Goal: Task Accomplishment & Management: Complete application form

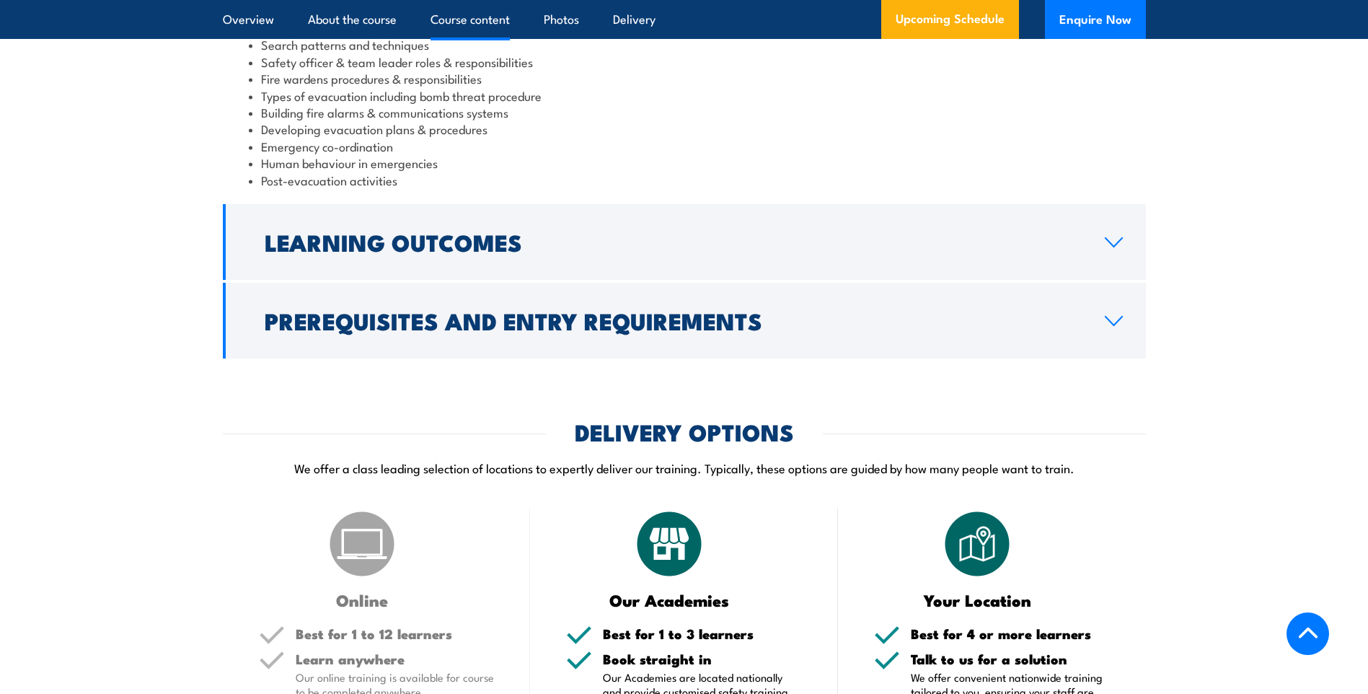
scroll to position [1442, 0]
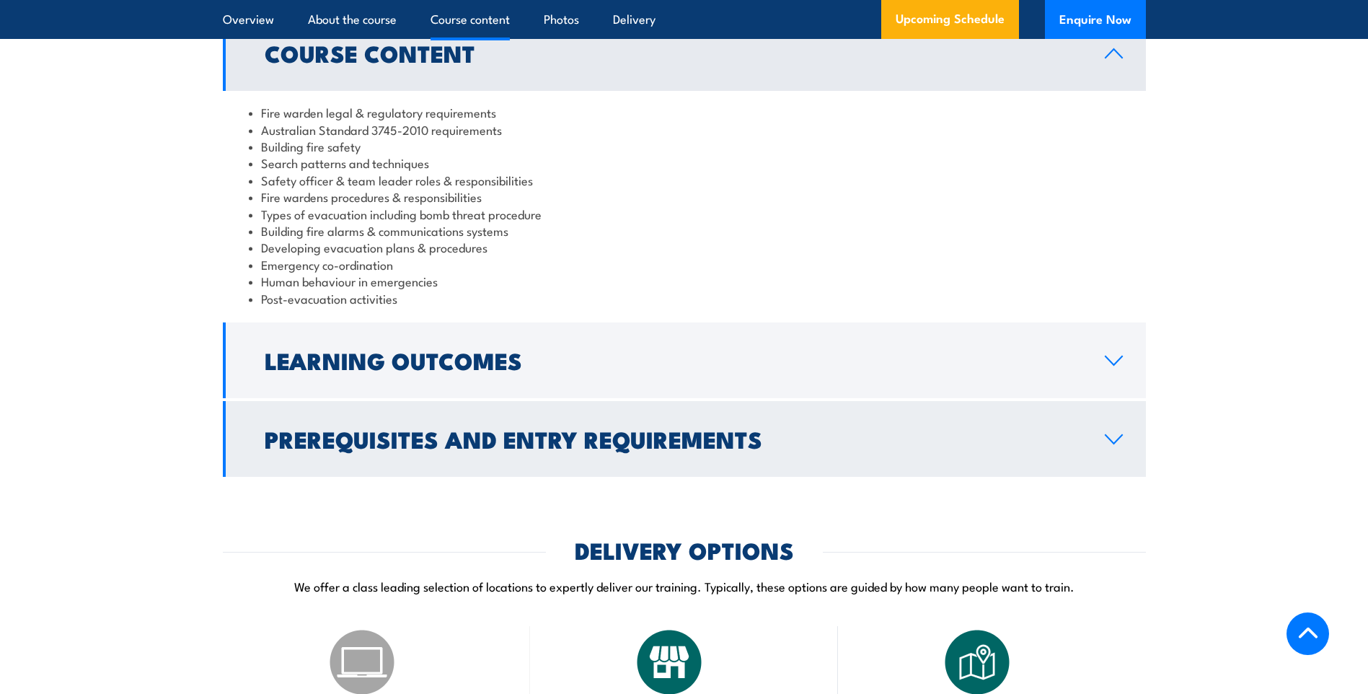
click at [896, 449] on h2 "Prerequisites and Entry Requirements" at bounding box center [673, 438] width 817 height 20
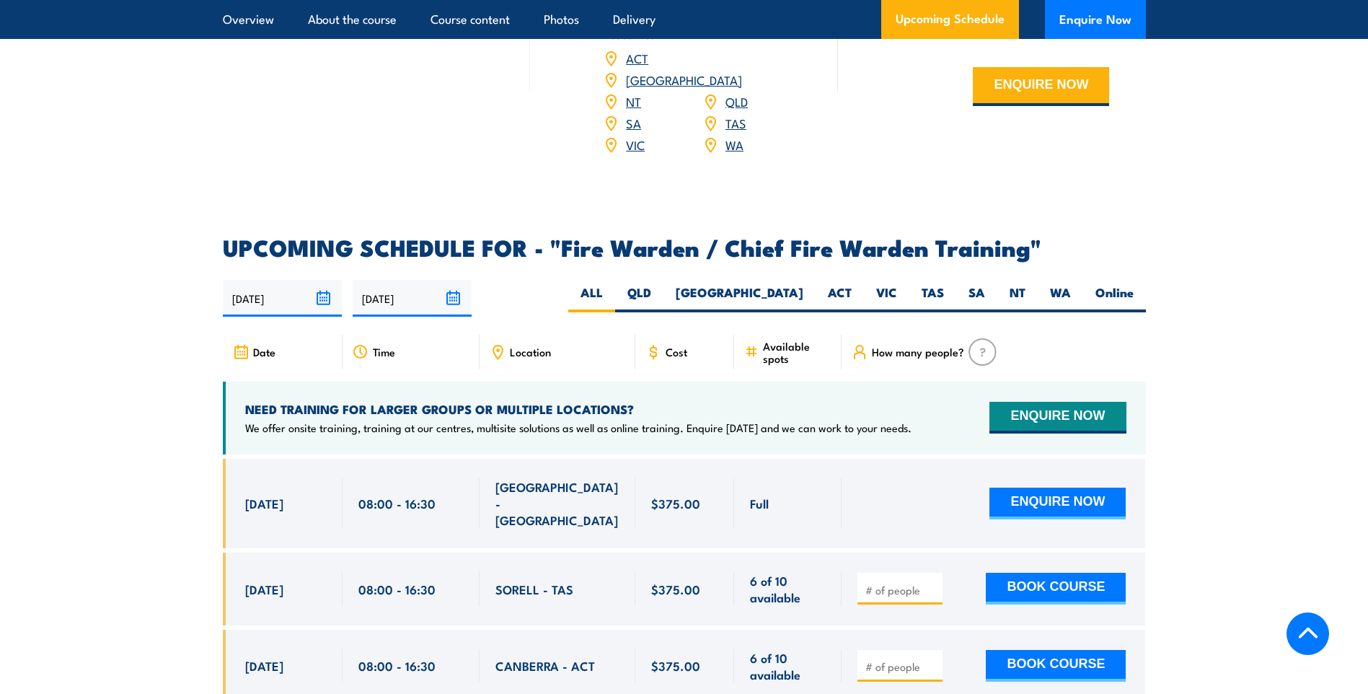
scroll to position [2308, 0]
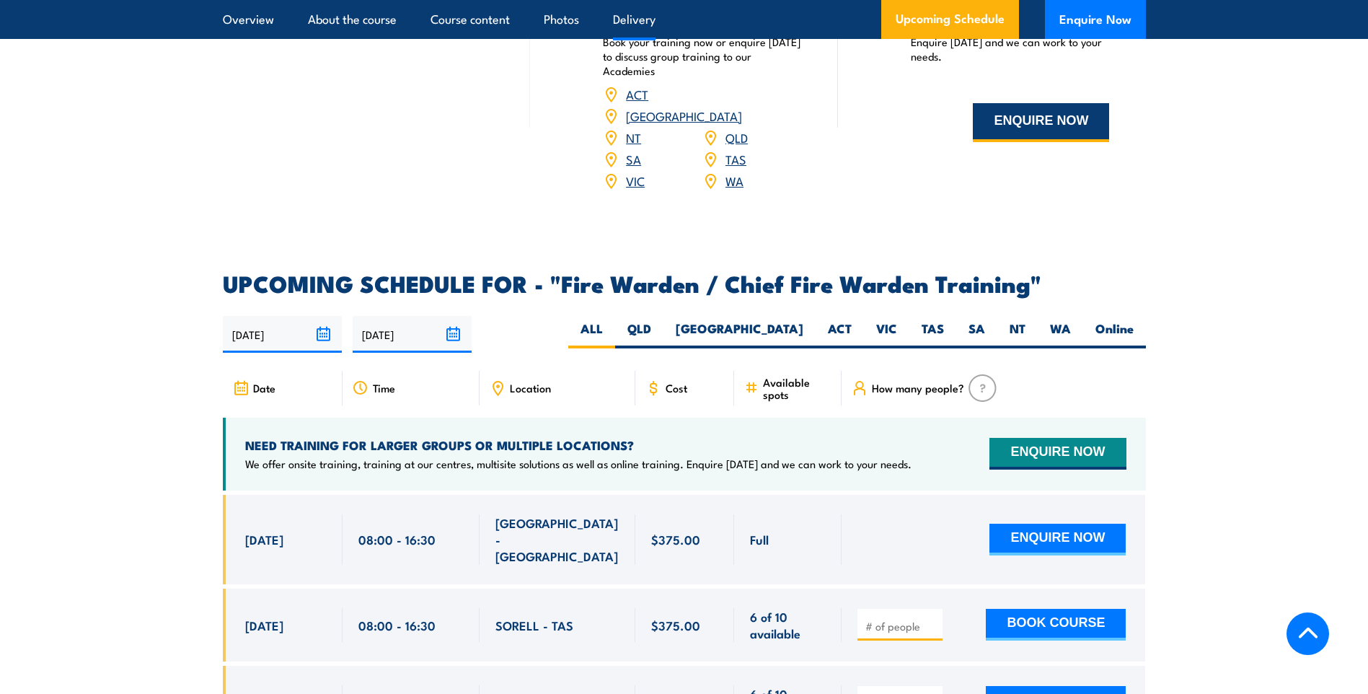
click at [1020, 125] on button "ENQUIRE NOW" at bounding box center [1041, 122] width 136 height 39
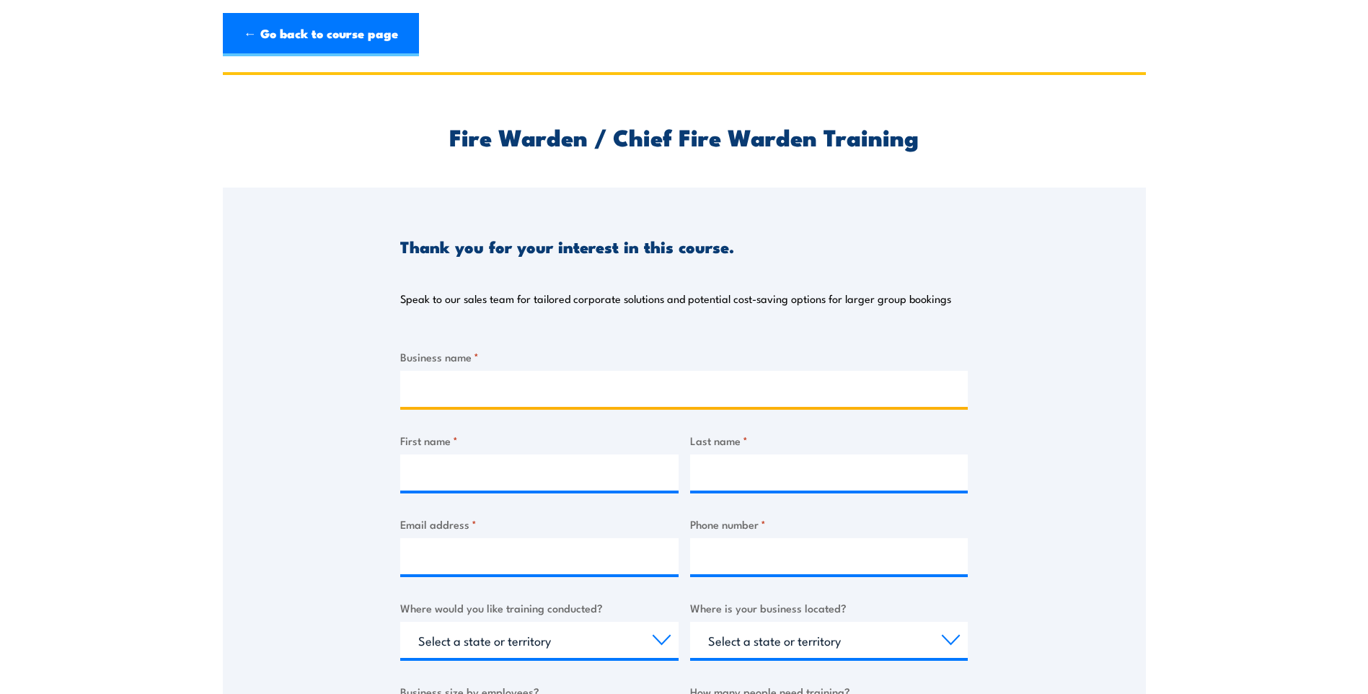
click at [465, 387] on input "Business name *" at bounding box center [684, 389] width 568 height 36
type input "First Education & Technology Group Pty Ltd"
type input "Xue"
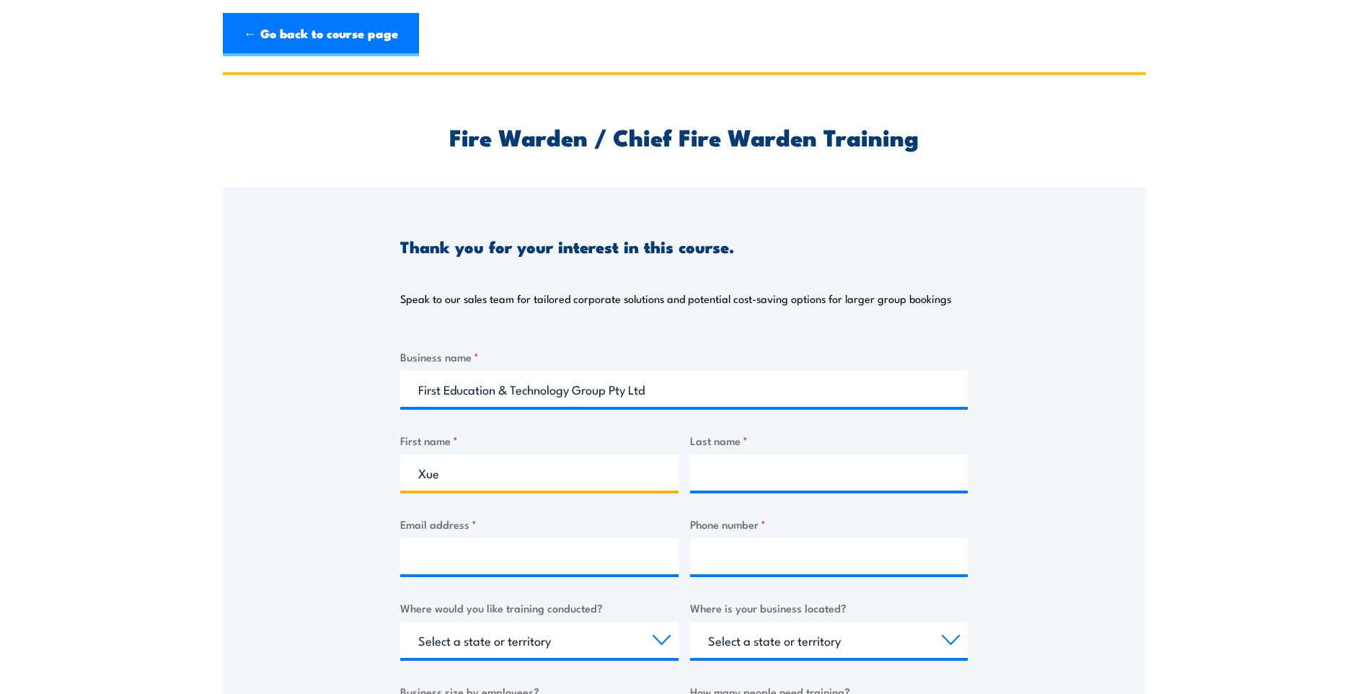
type input "[PERSON_NAME]"
type input "[EMAIL_ADDRESS][DOMAIN_NAME]"
type input "0404347569"
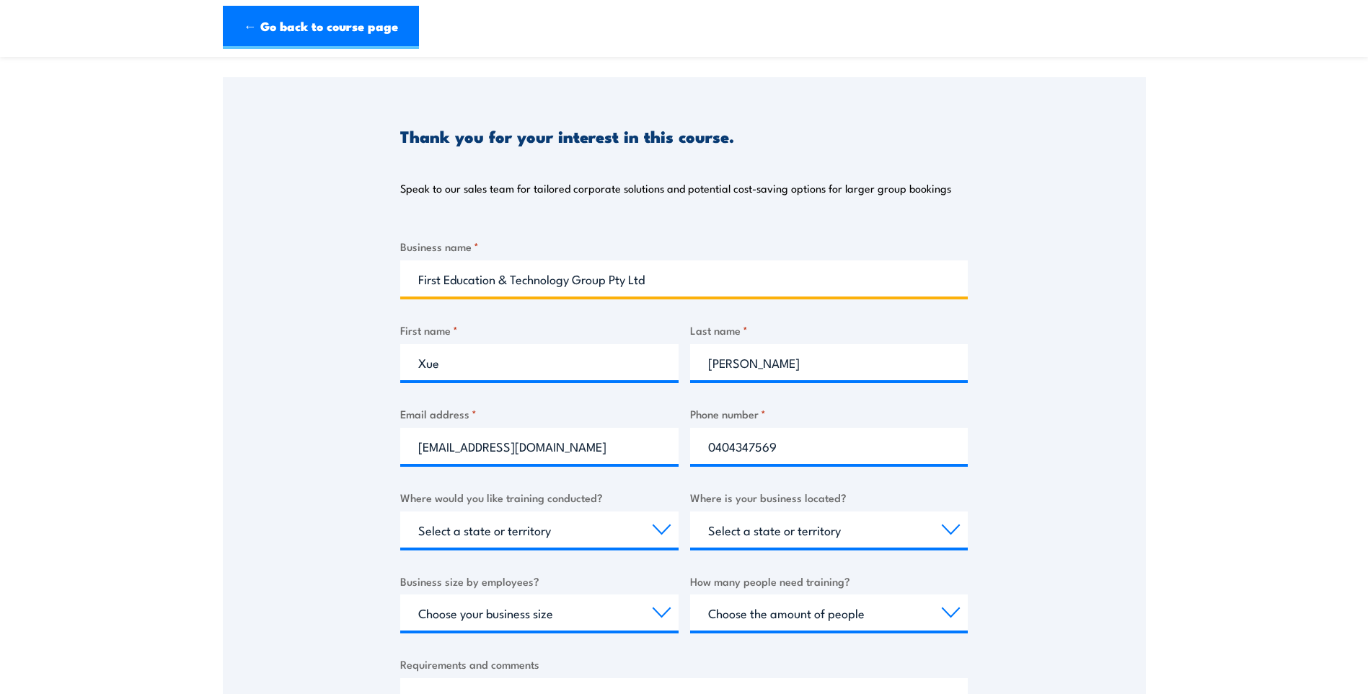
scroll to position [144, 0]
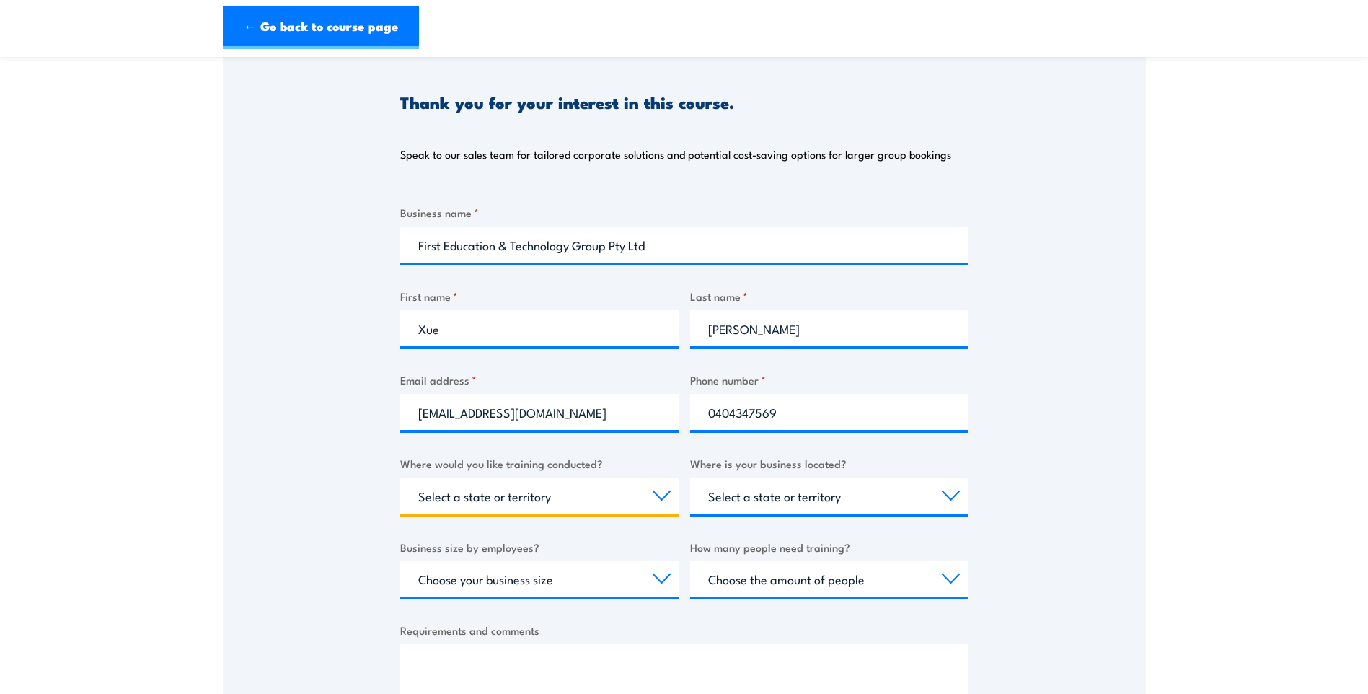
click at [653, 499] on select "Select a state or territory Nationally - multiple locations [GEOGRAPHIC_DATA] […" at bounding box center [539, 495] width 278 height 36
select select "VIC"
click at [400, 477] on select "Select a state or territory Nationally - multiple locations [GEOGRAPHIC_DATA] […" at bounding box center [539, 495] width 278 height 36
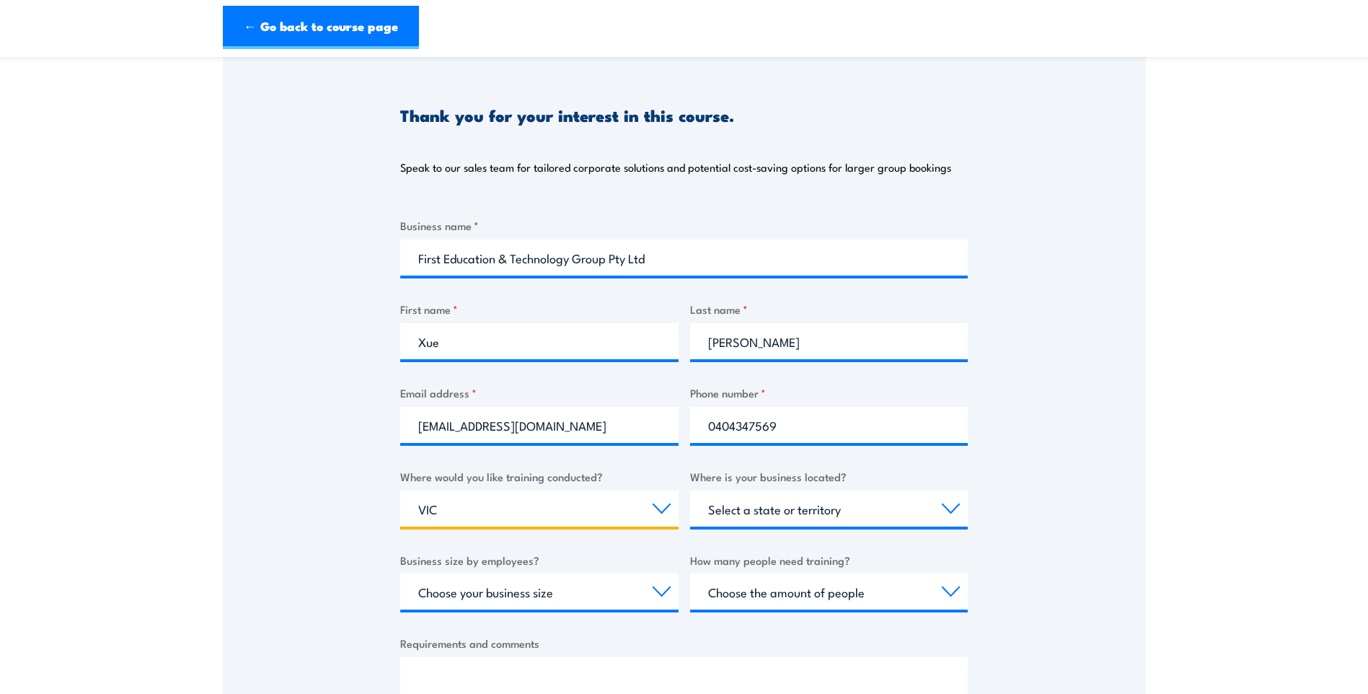
scroll to position [216, 0]
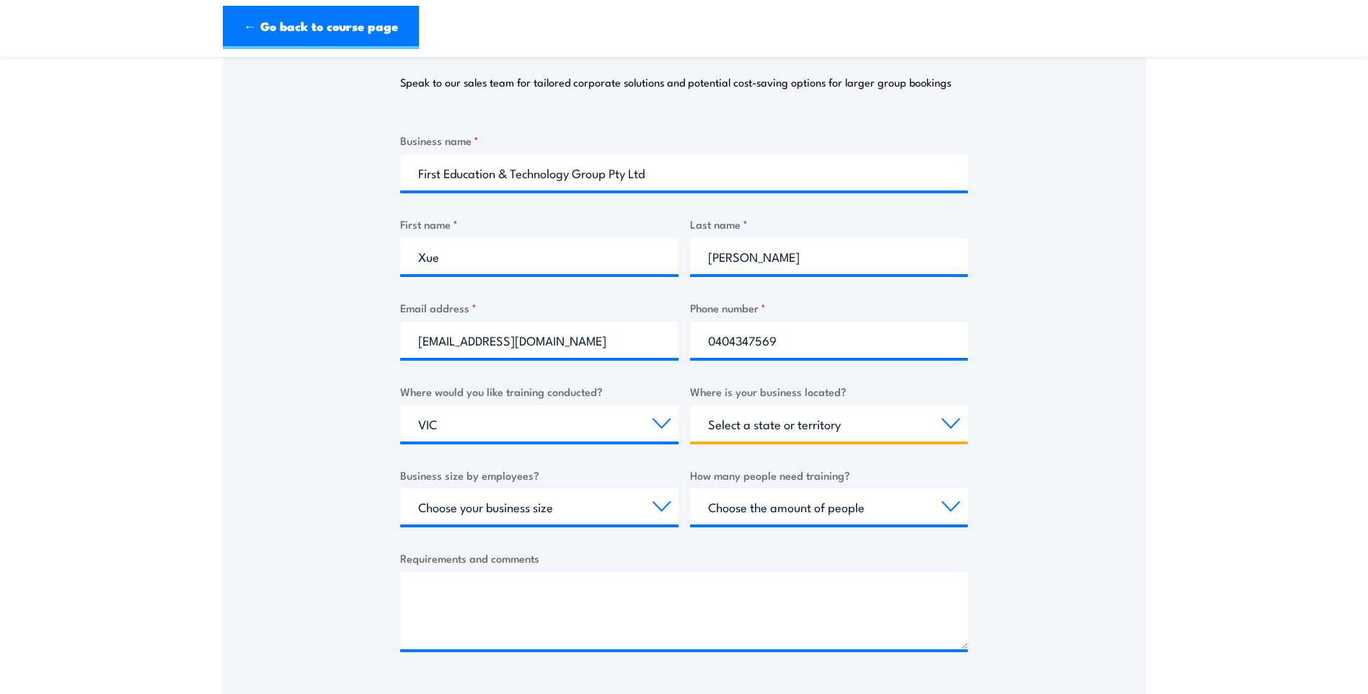
click at [853, 428] on select "Select a state or territory [GEOGRAPHIC_DATA] [GEOGRAPHIC_DATA] [GEOGRAPHIC_DAT…" at bounding box center [829, 423] width 278 height 36
select select "VIC"
click at [690, 405] on select "Select a state or territory [GEOGRAPHIC_DATA] [GEOGRAPHIC_DATA] [GEOGRAPHIC_DAT…" at bounding box center [829, 423] width 278 height 36
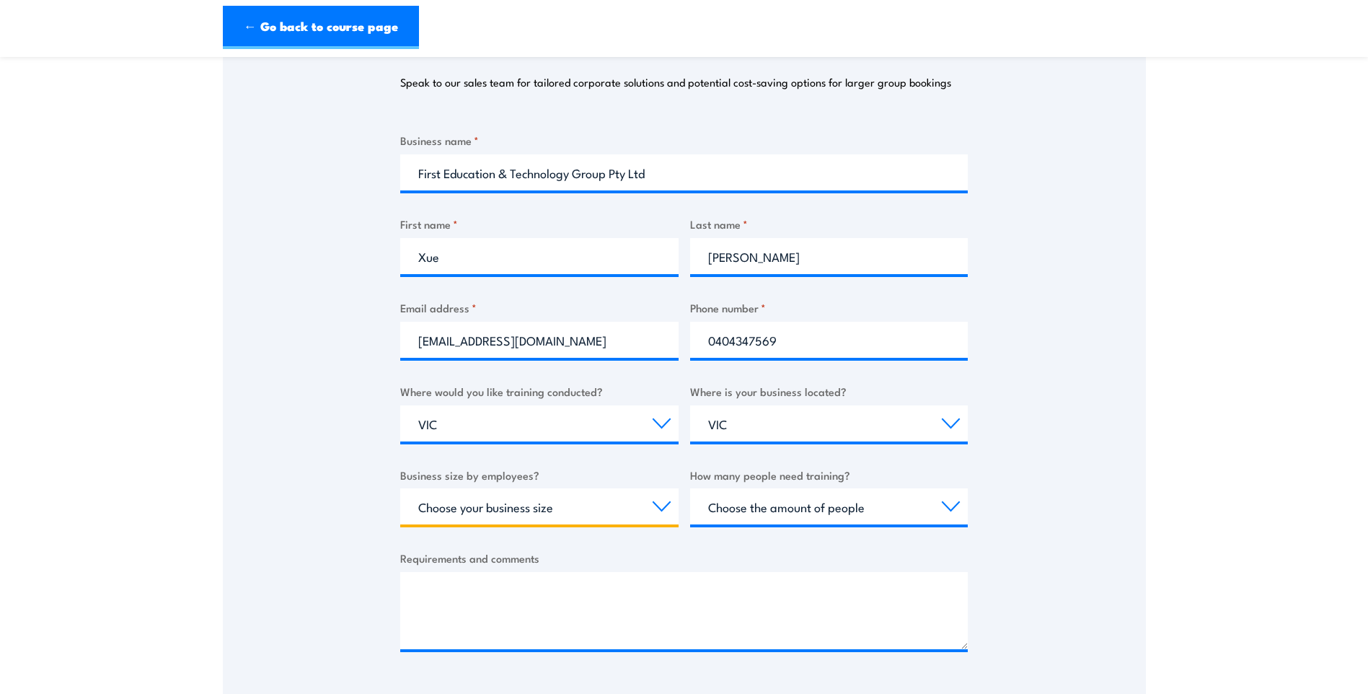
click at [659, 504] on select "Choose your business size 1 to 19 20 to 199 200+" at bounding box center [539, 506] width 278 height 36
select select "1 to 19"
click at [400, 488] on select "Choose your business size 1 to 19 20 to 199 200+" at bounding box center [539, 506] width 278 height 36
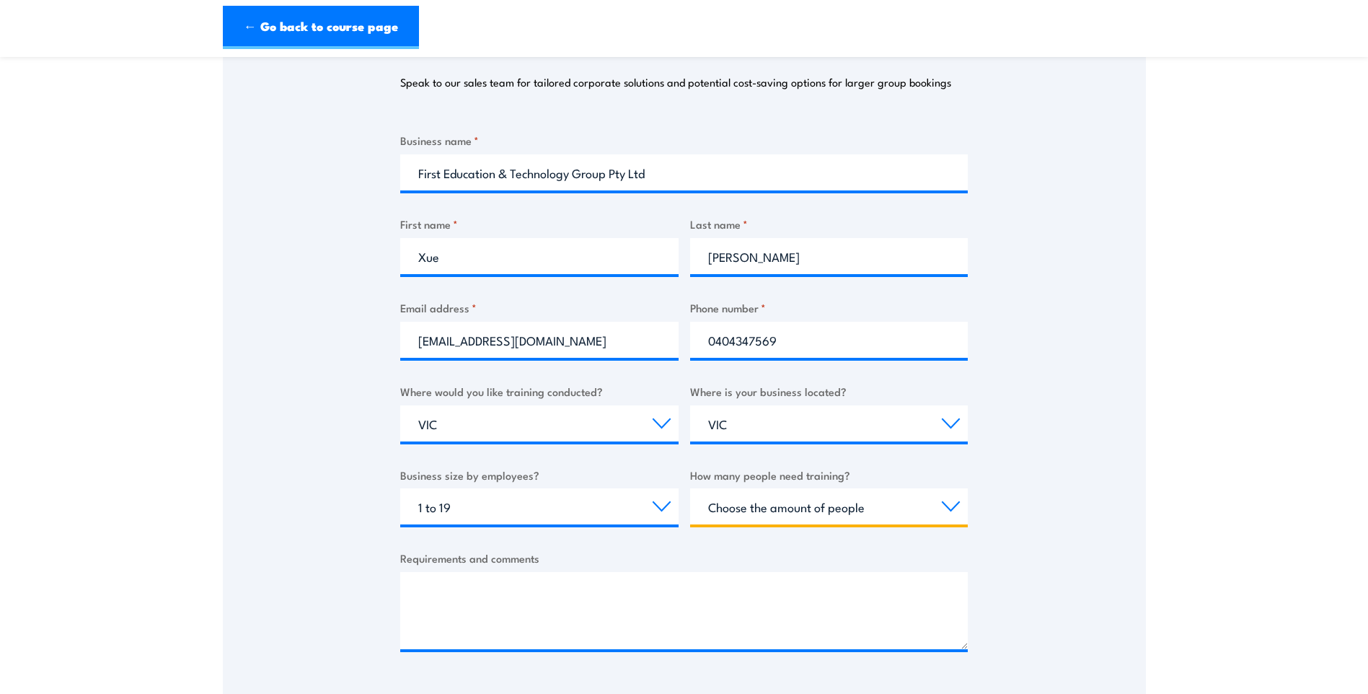
click at [909, 508] on select "Choose the amount of people 1 to 4 5 to 19 20+" at bounding box center [829, 506] width 278 height 36
select select "5 to 19"
click at [690, 488] on select "Choose the amount of people 1 to 4 5 to 19 20+" at bounding box center [829, 506] width 278 height 36
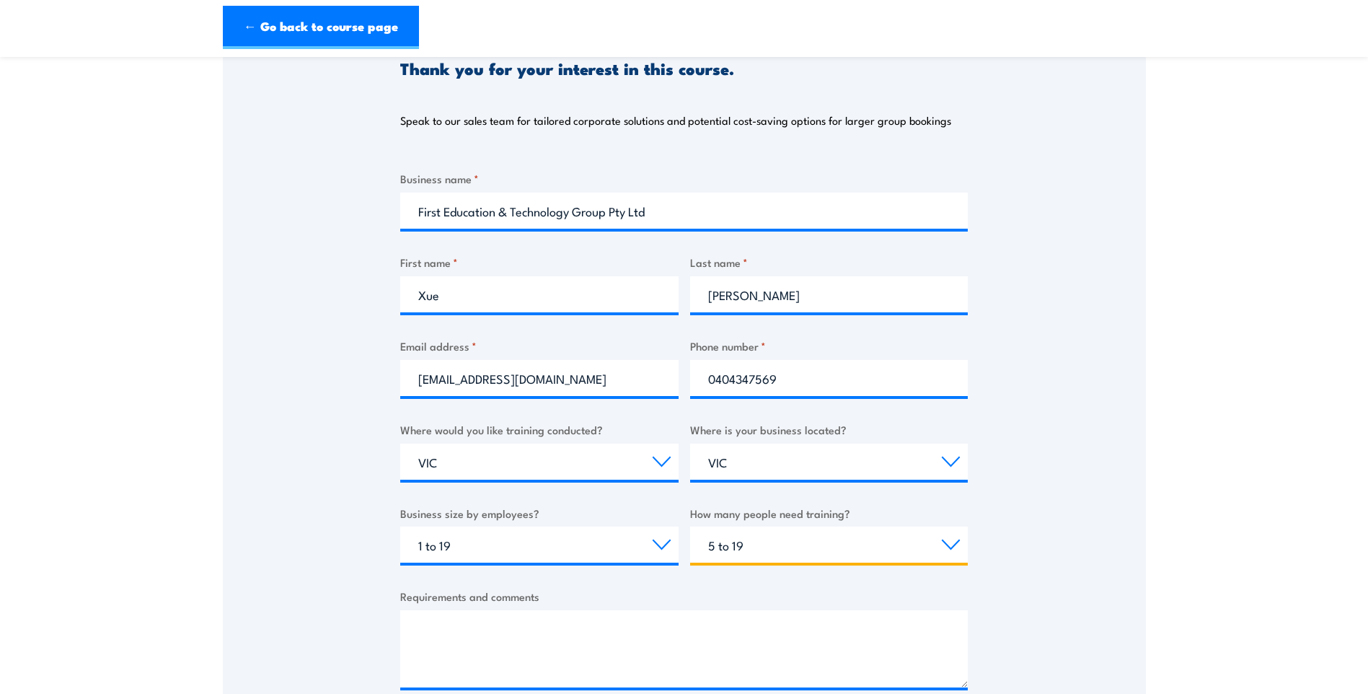
scroll to position [288, 0]
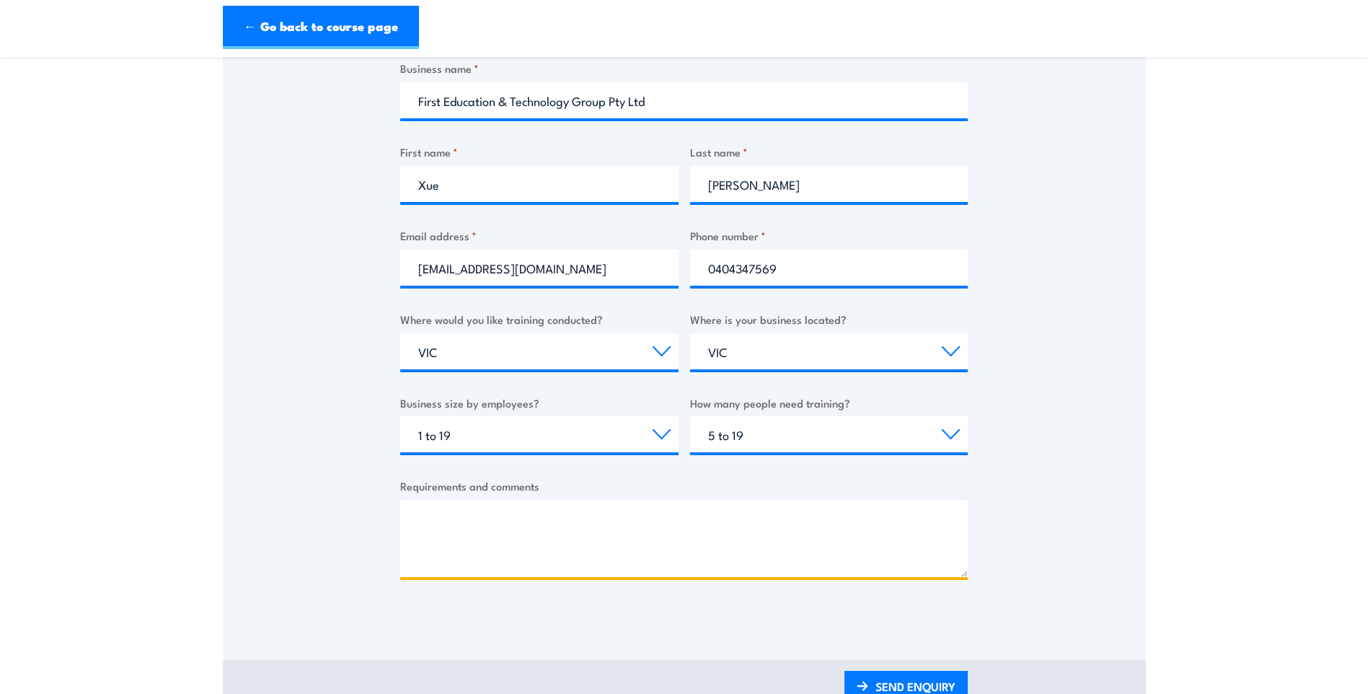
click at [798, 524] on textarea "Requirements and comments" at bounding box center [684, 538] width 568 height 77
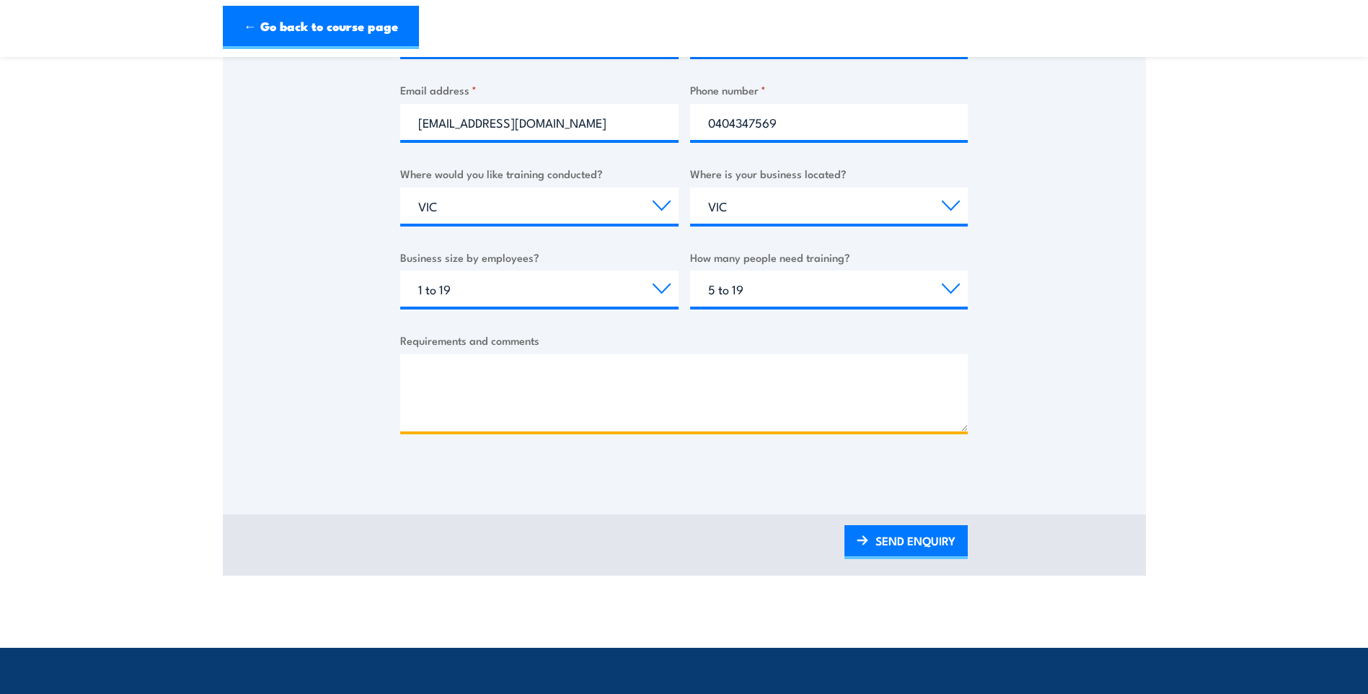
scroll to position [433, 0]
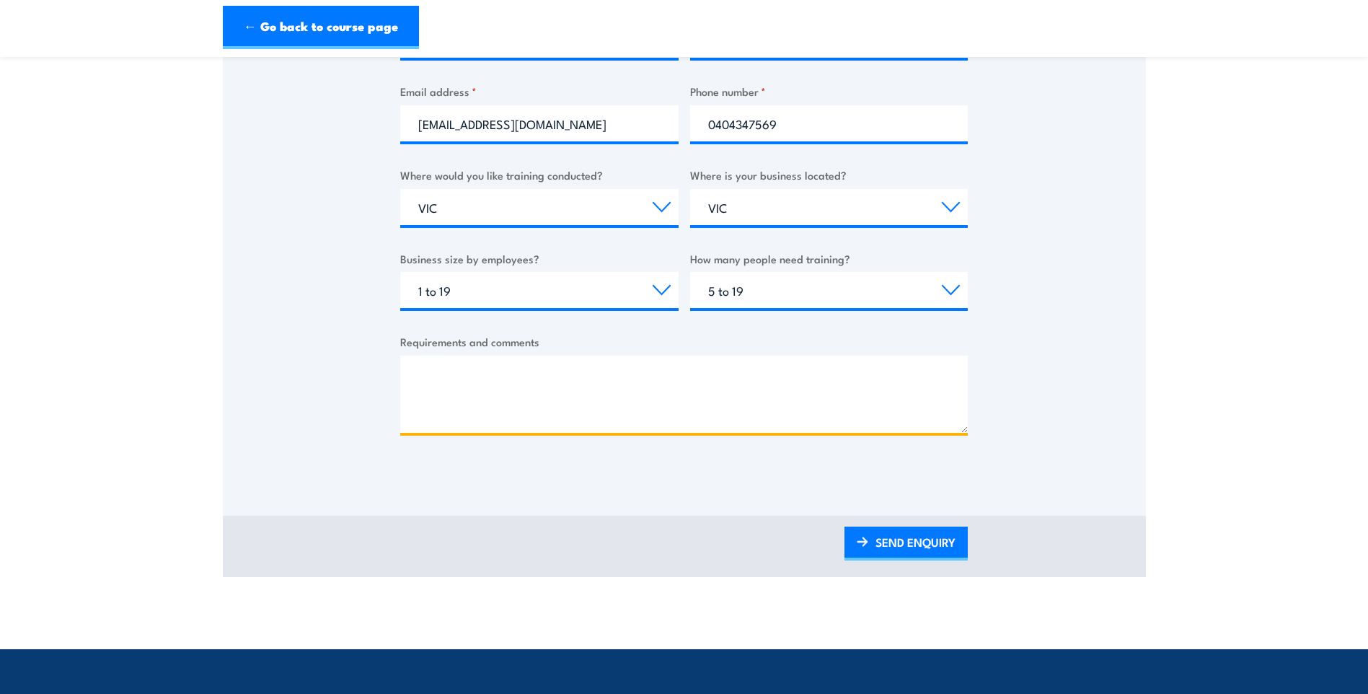
click at [458, 371] on textarea "Requirements and comments" at bounding box center [684, 394] width 568 height 77
click at [513, 370] on textarea "Requirements and comments" at bounding box center [684, 394] width 568 height 77
click at [488, 371] on textarea "Requirements and comments" at bounding box center [684, 394] width 568 height 77
paste textarea "I am reaching out to request a quotation for emergency response training for ou…"
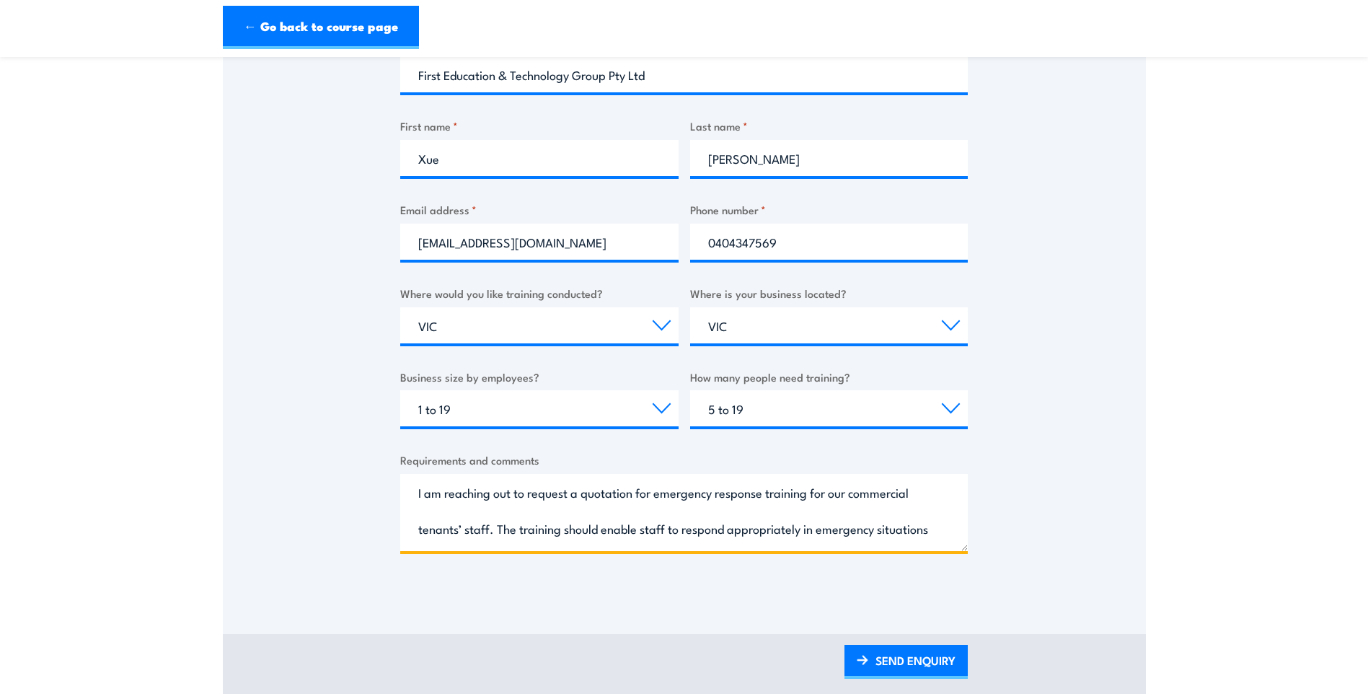
scroll to position [288, 0]
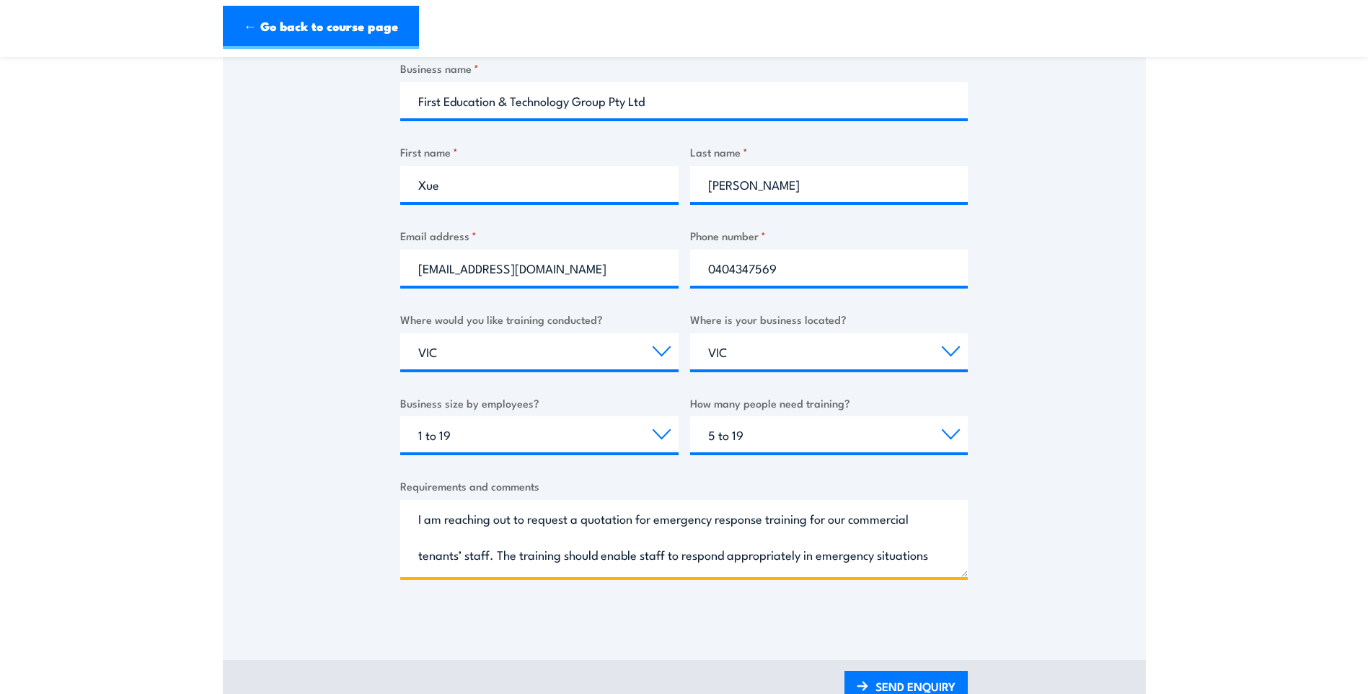
click at [856, 517] on textarea "I am reaching out to request a quotation for emergency response training for ou…" at bounding box center [684, 538] width 568 height 77
drag, startPoint x: 853, startPoint y: 517, endPoint x: 462, endPoint y: 546, distance: 391.9
click at [462, 546] on textarea "I am reaching out to request a quotation for emergency response training for ou…" at bounding box center [684, 538] width 568 height 77
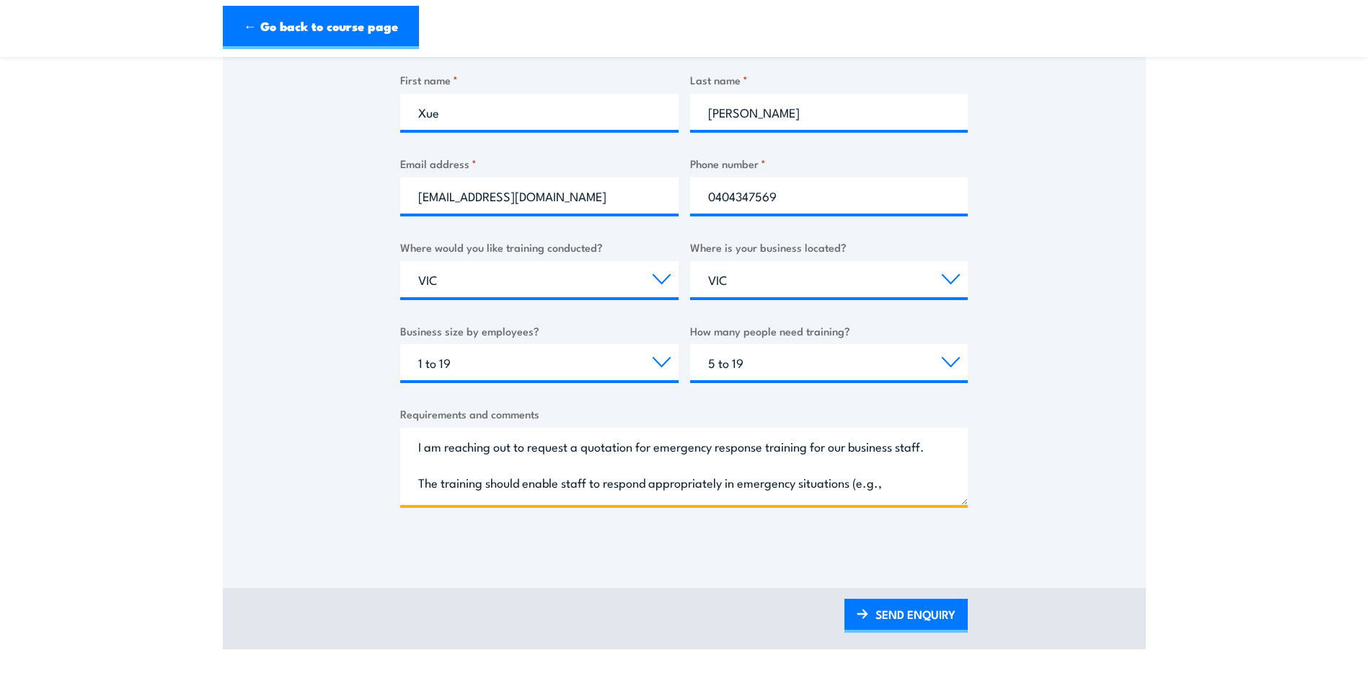
click at [444, 481] on textarea "I am reaching out to request a quotation for emergency response training for ou…" at bounding box center [684, 466] width 568 height 77
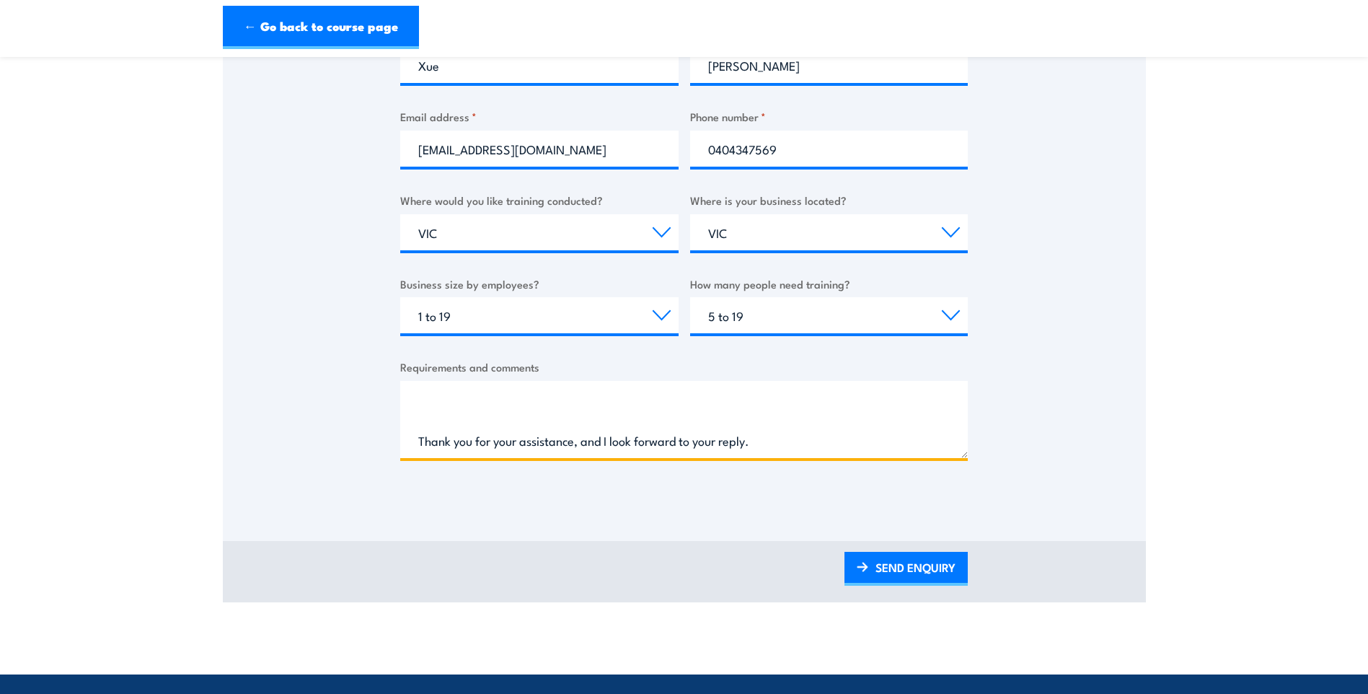
scroll to position [433, 0]
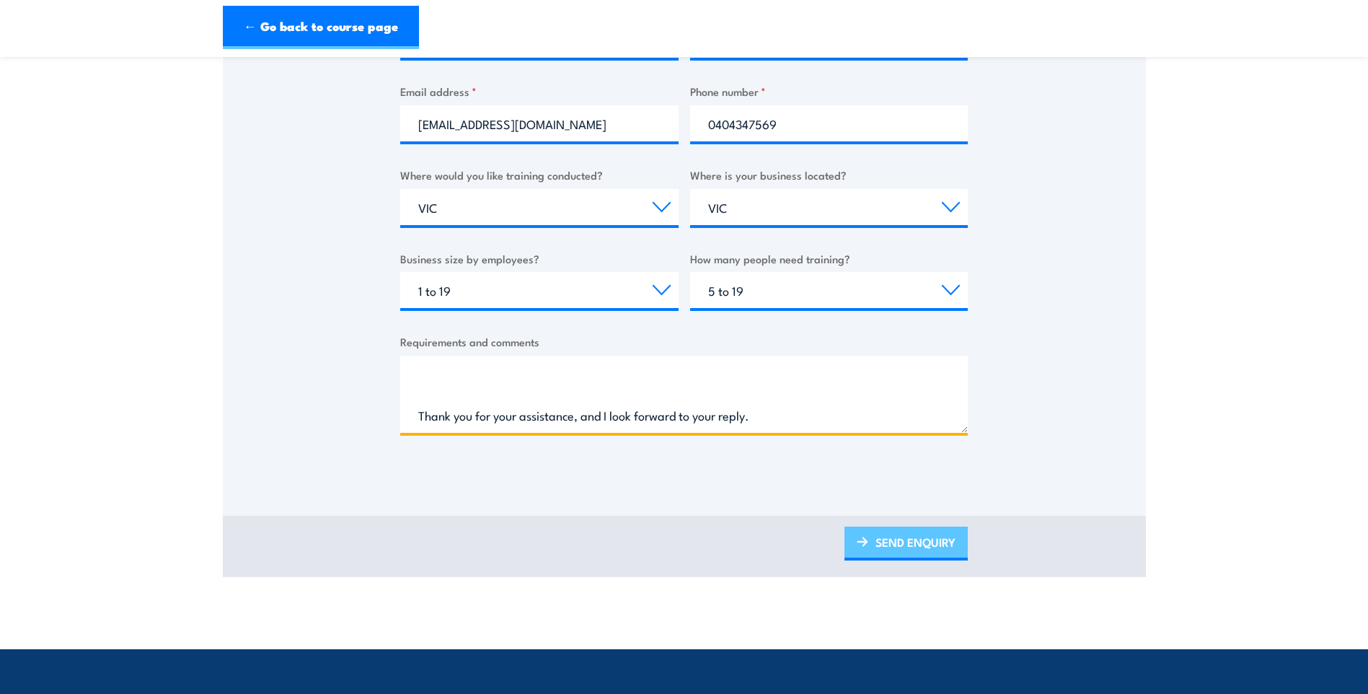
type textarea "I am reaching out to request a quotation for emergency response training for ou…"
click at [883, 546] on link "SEND ENQUIRY" at bounding box center [905, 543] width 123 height 34
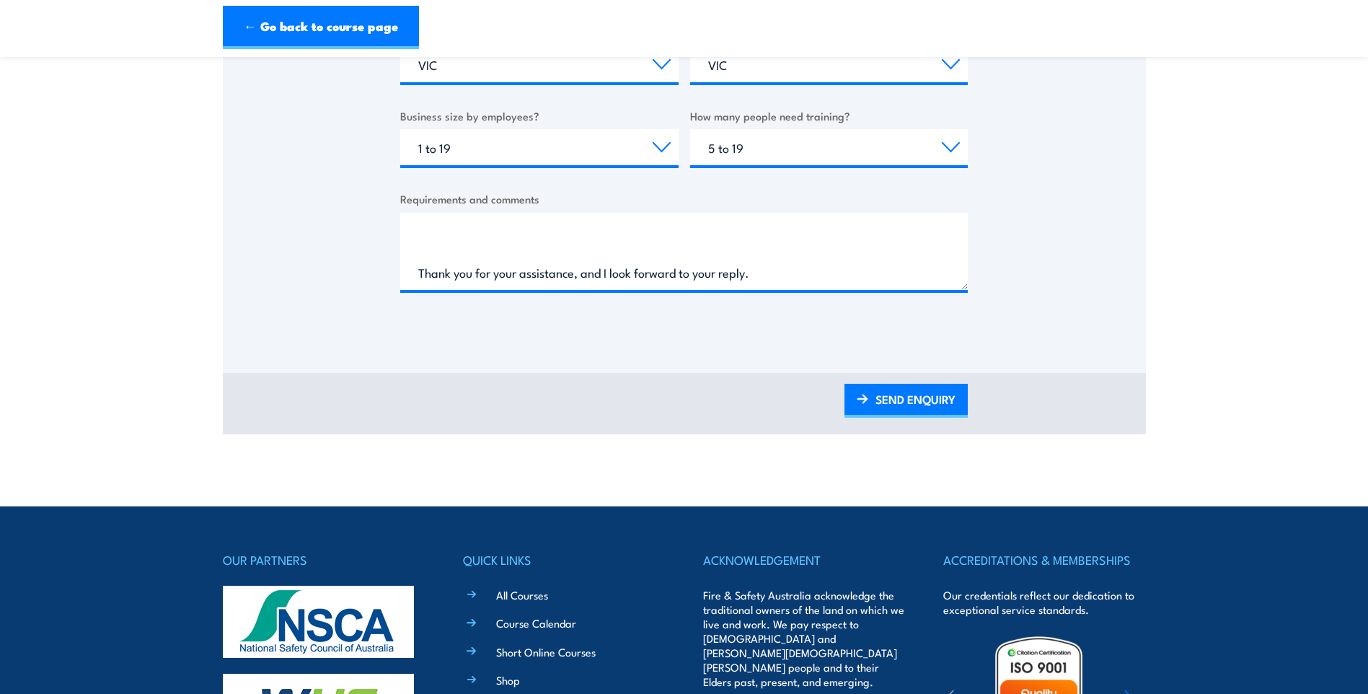
scroll to position [577, 0]
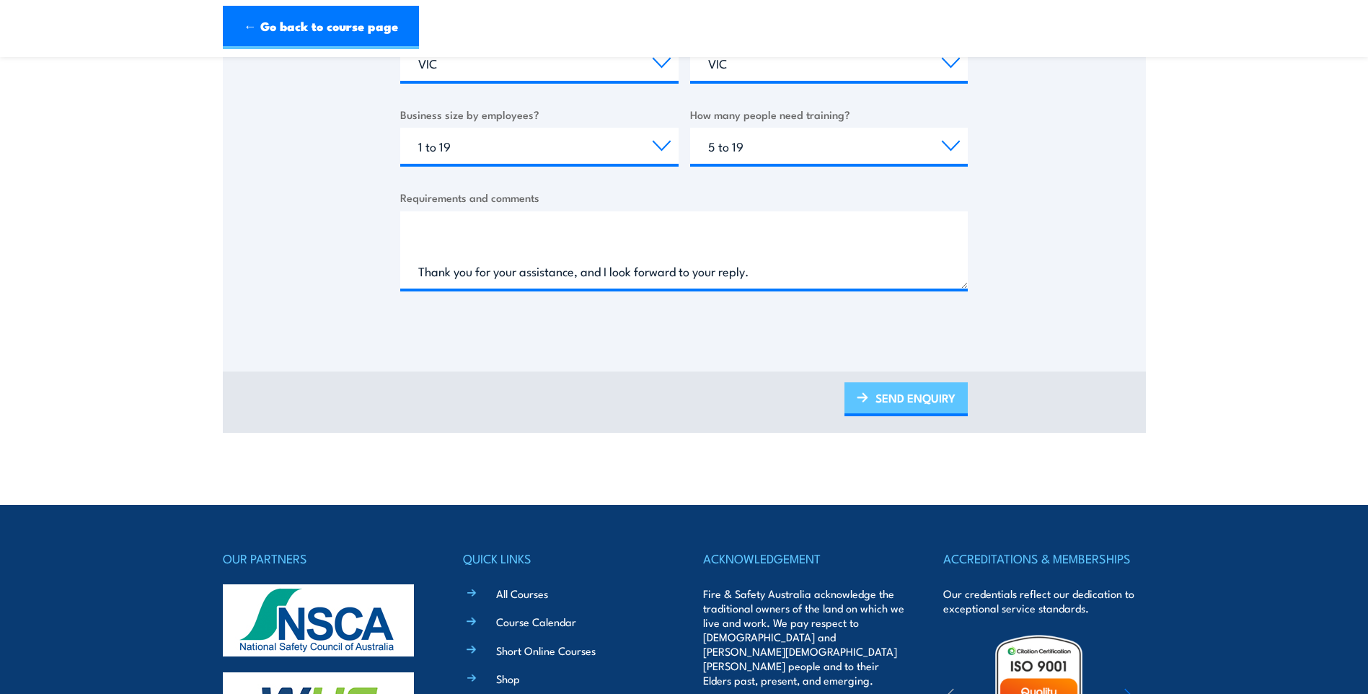
click at [925, 405] on link "SEND ENQUIRY" at bounding box center [905, 399] width 123 height 34
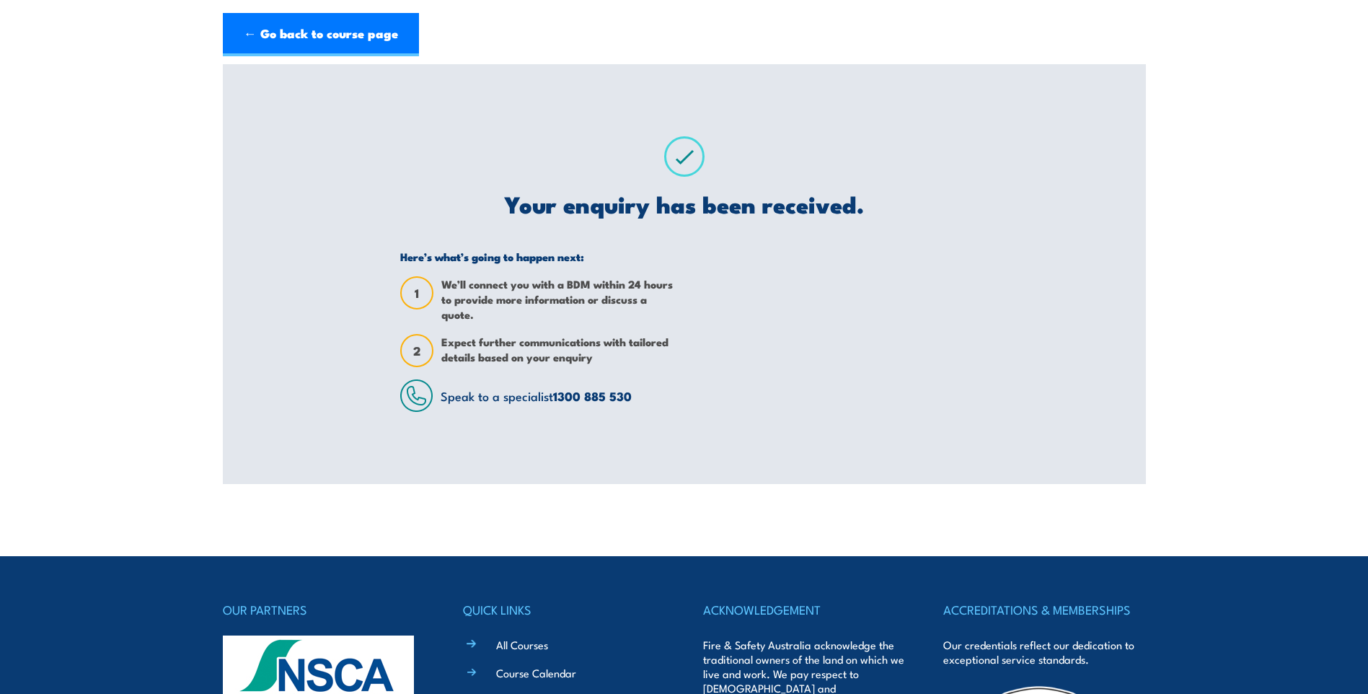
scroll to position [0, 0]
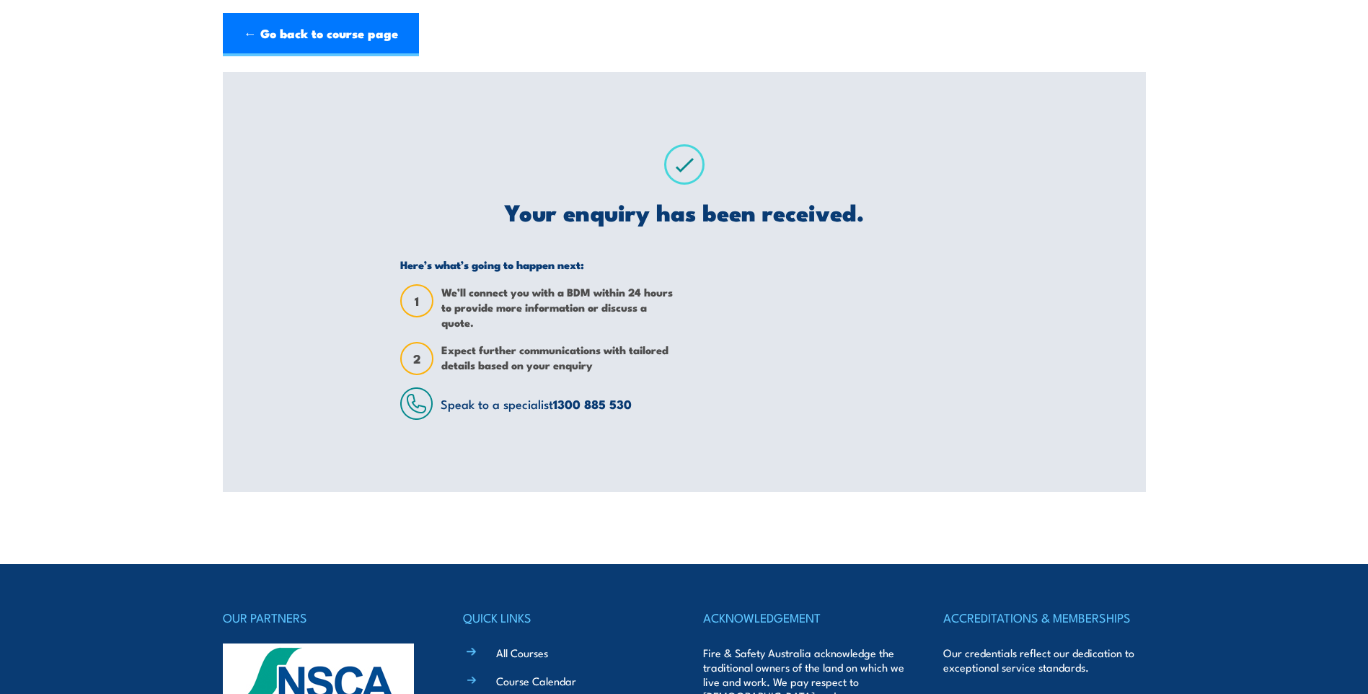
click at [956, 289] on div at bounding box center [830, 338] width 273 height 162
